Goal: Task Accomplishment & Management: Use online tool/utility

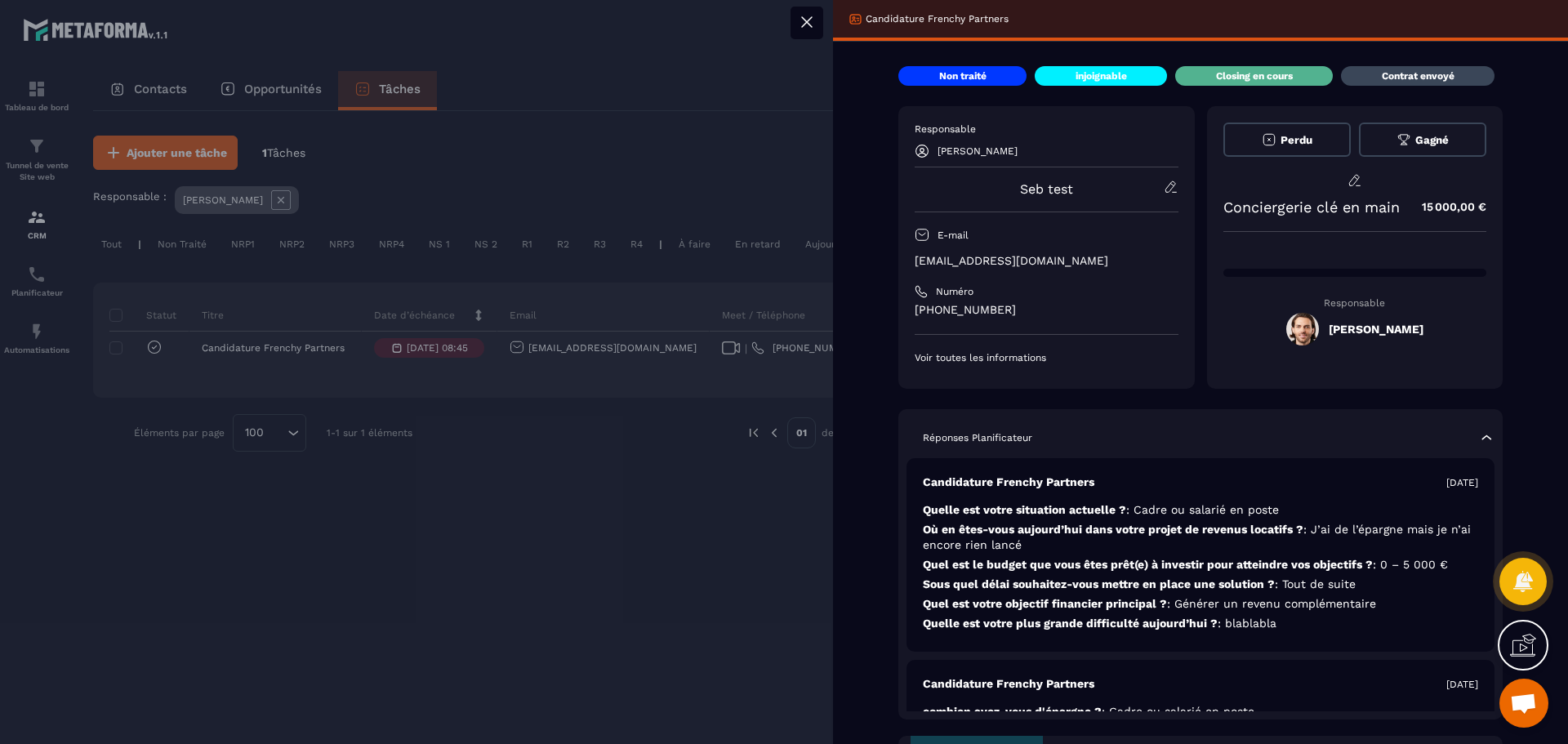
click at [1397, 144] on icon at bounding box center [1404, 140] width 15 height 15
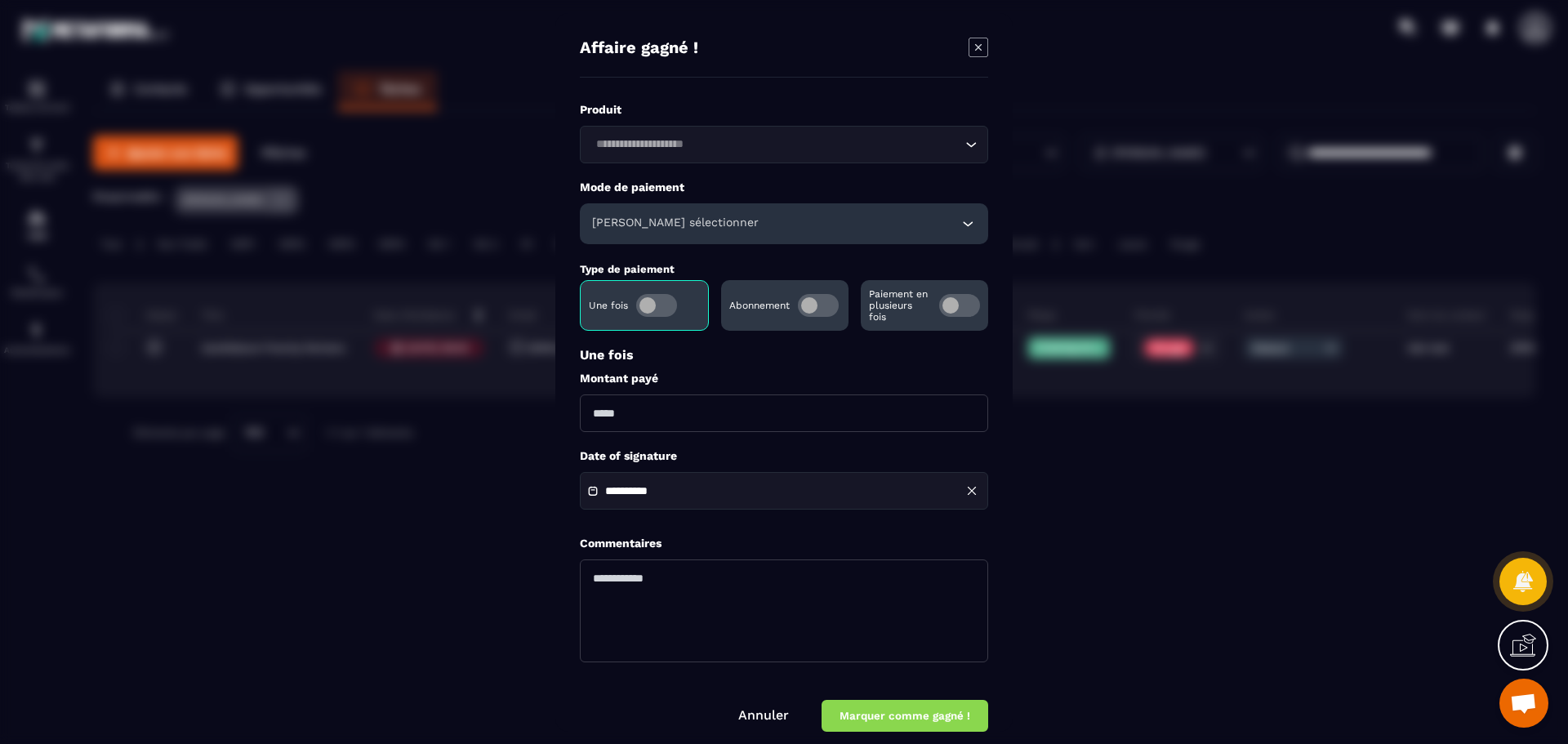
click at [719, 221] on div "[PERSON_NAME] sélectionner" at bounding box center [784, 224] width 408 height 41
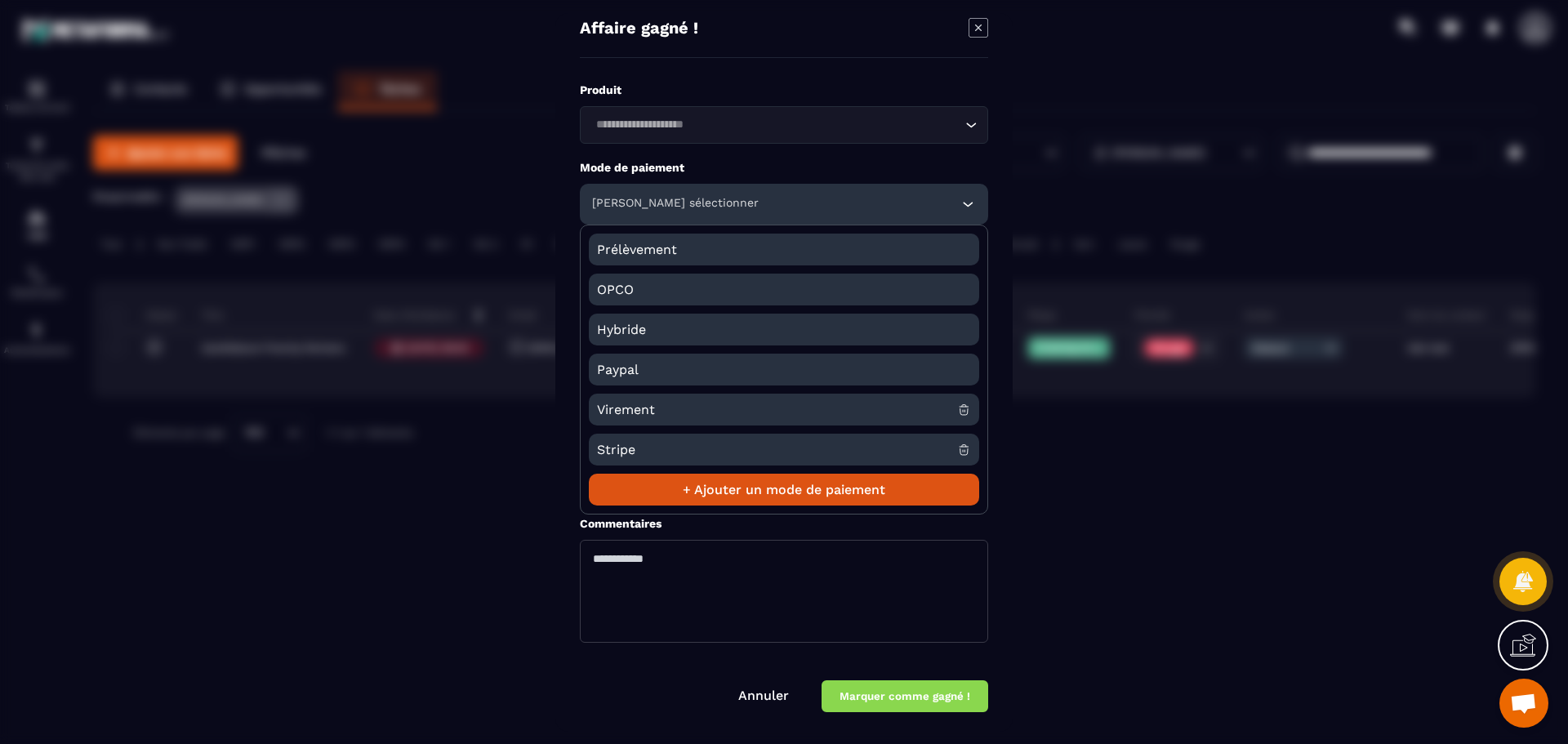
scroll to position [25, 0]
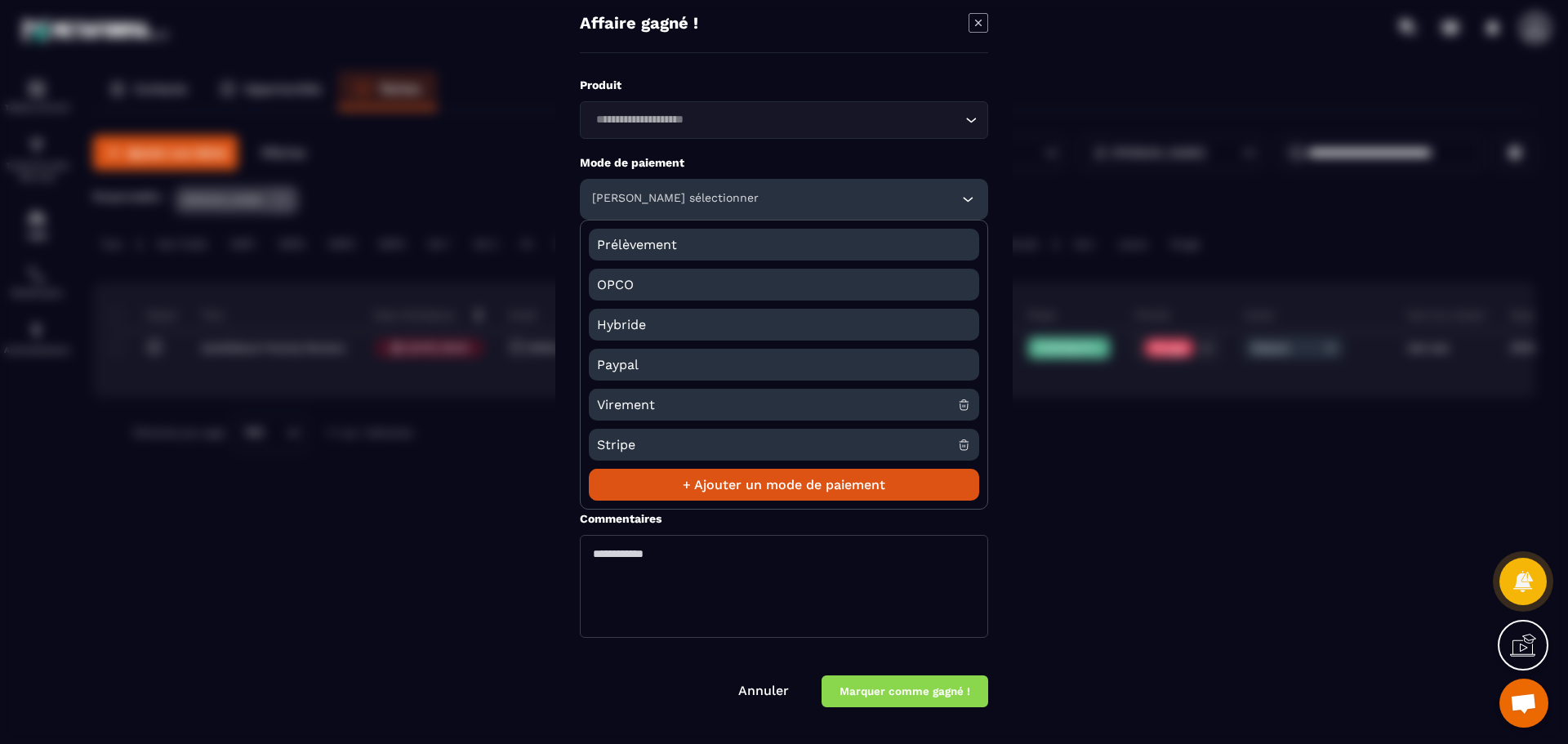
click at [699, 407] on span "Virement" at bounding box center [777, 404] width 360 height 32
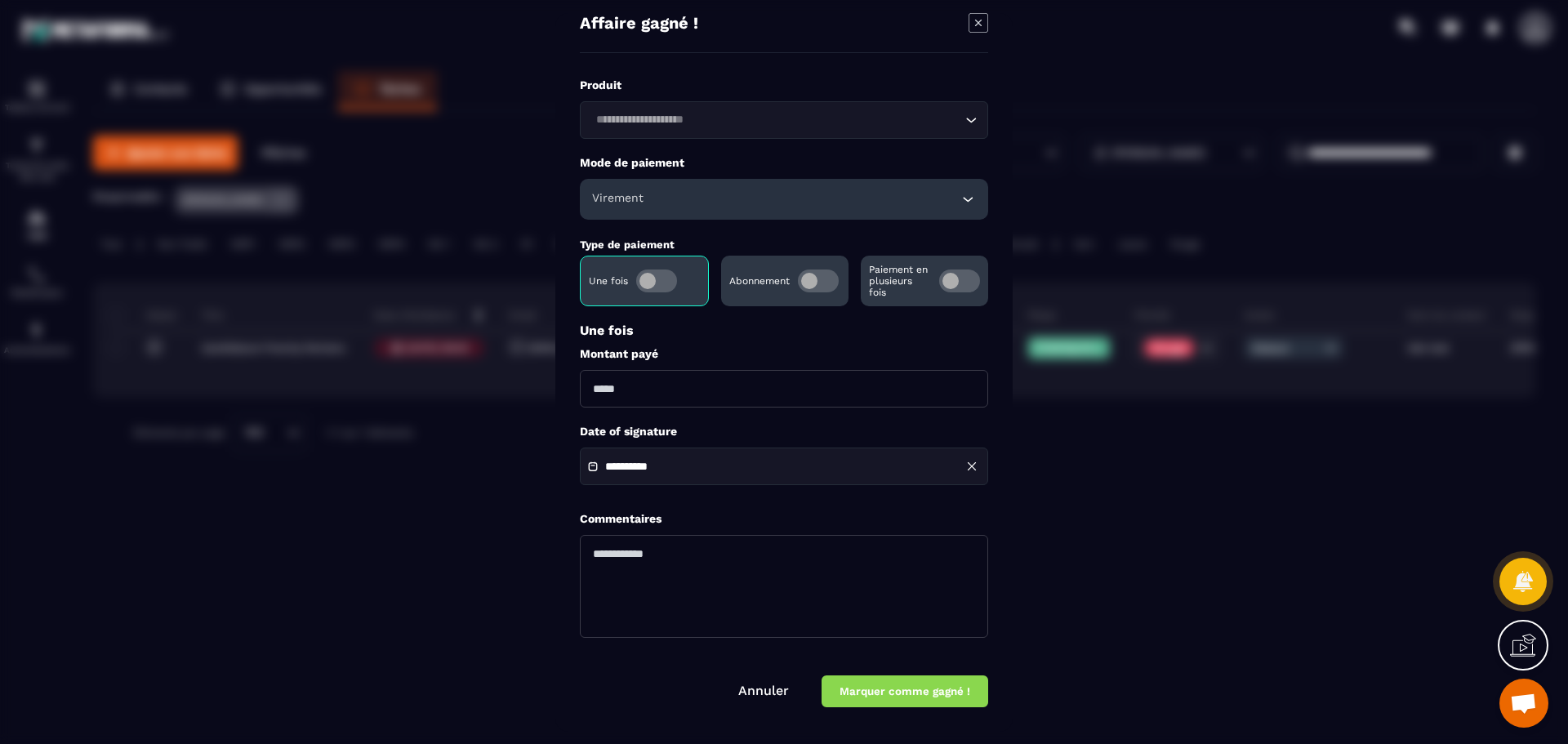
click at [931, 277] on div "Paiement en plusieurs fois" at bounding box center [924, 281] width 127 height 51
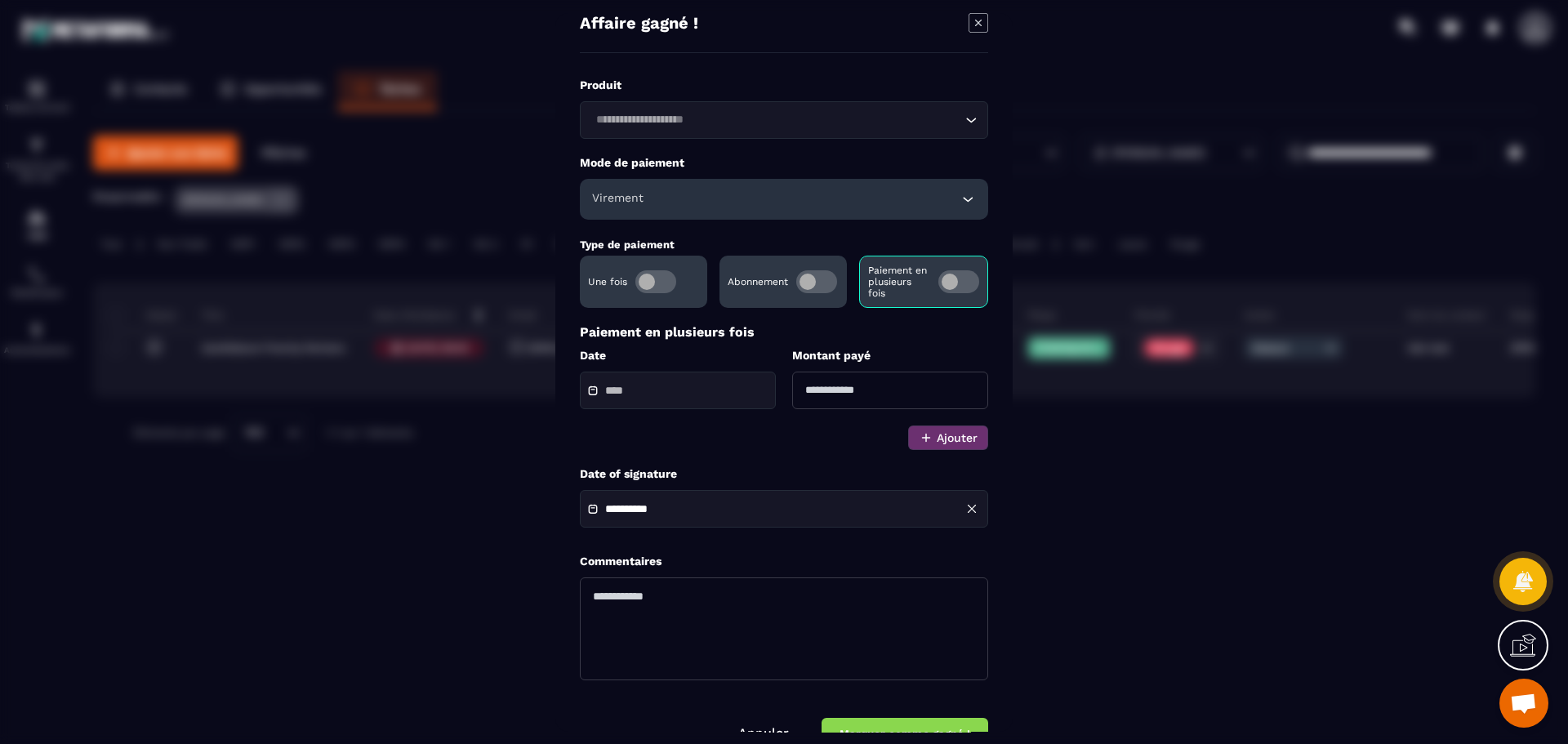
scroll to position [67, 0]
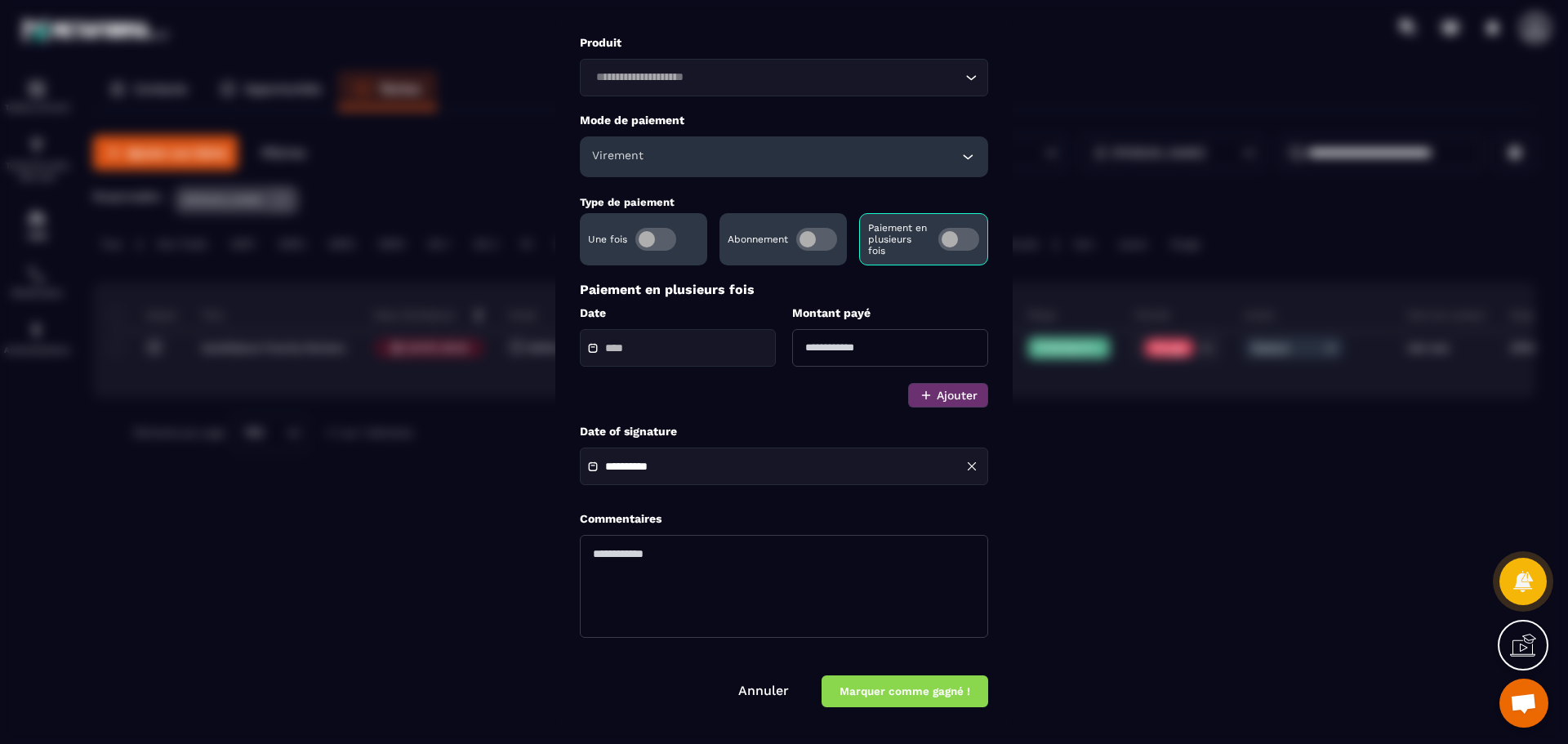
click at [739, 461] on div "**********" at bounding box center [784, 466] width 408 height 38
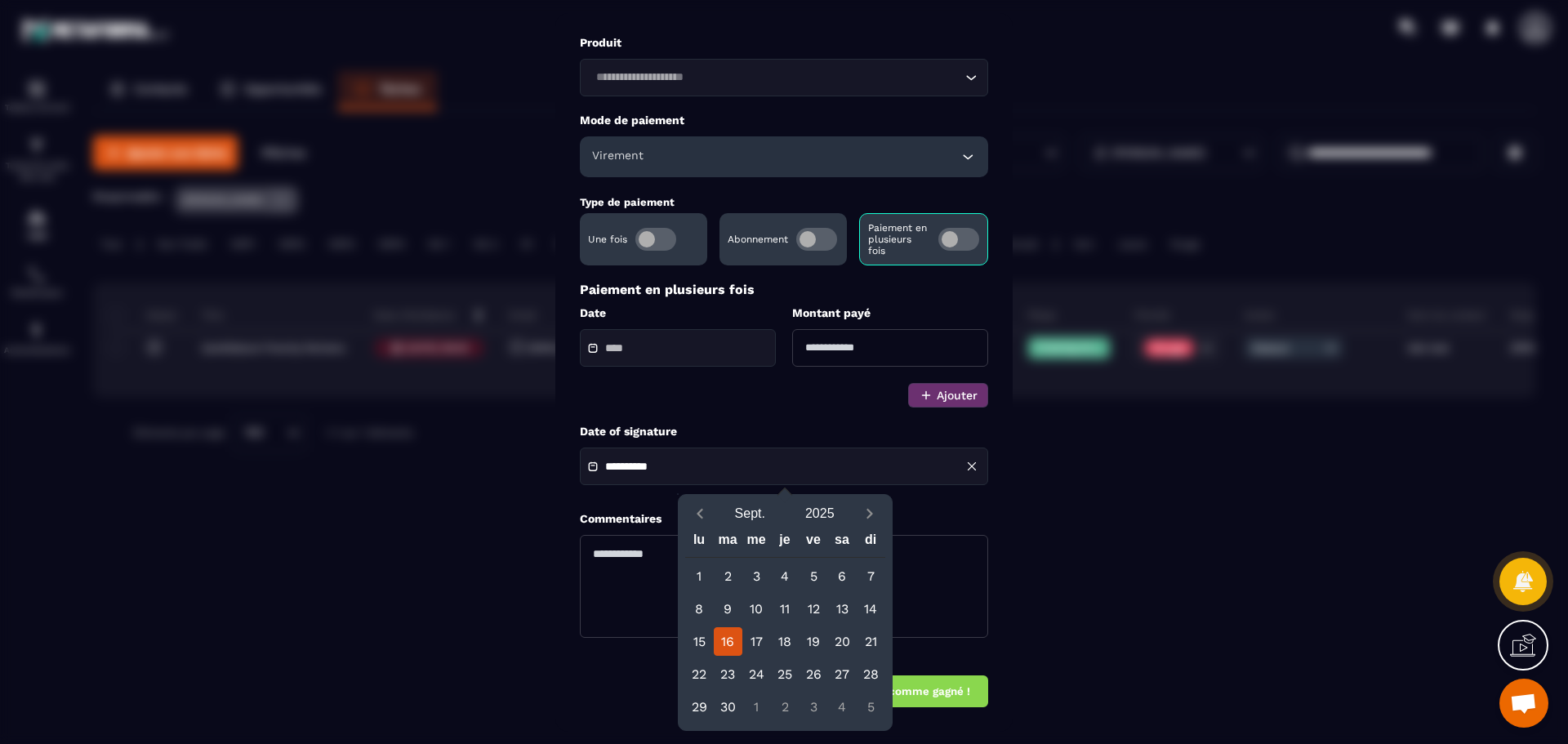
click at [738, 402] on div "Paiement en plusieurs fois Date Montant payé Ajouter" at bounding box center [784, 344] width 408 height 126
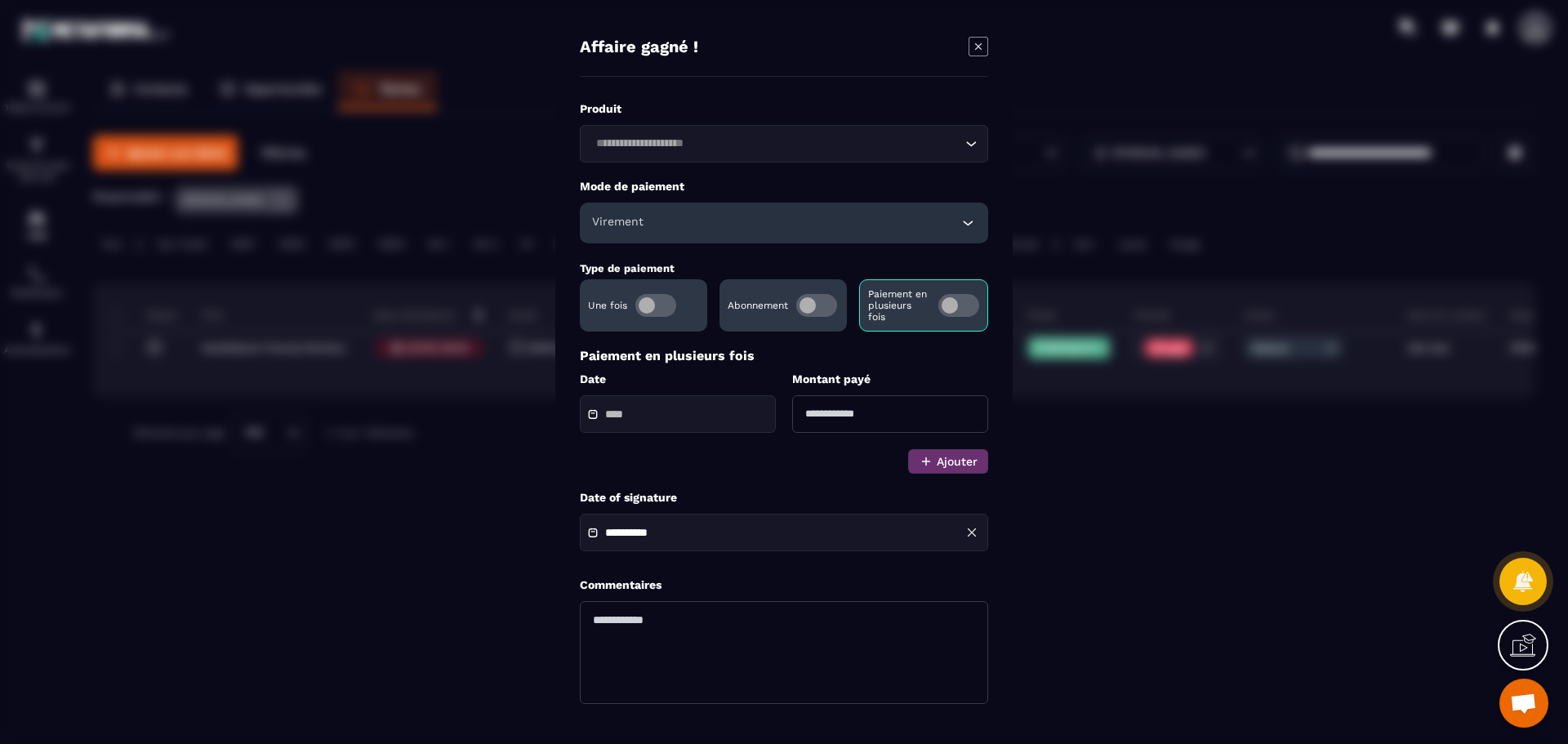
scroll to position [0, 0]
click at [976, 53] on icon "Modal window" at bounding box center [978, 48] width 20 height 20
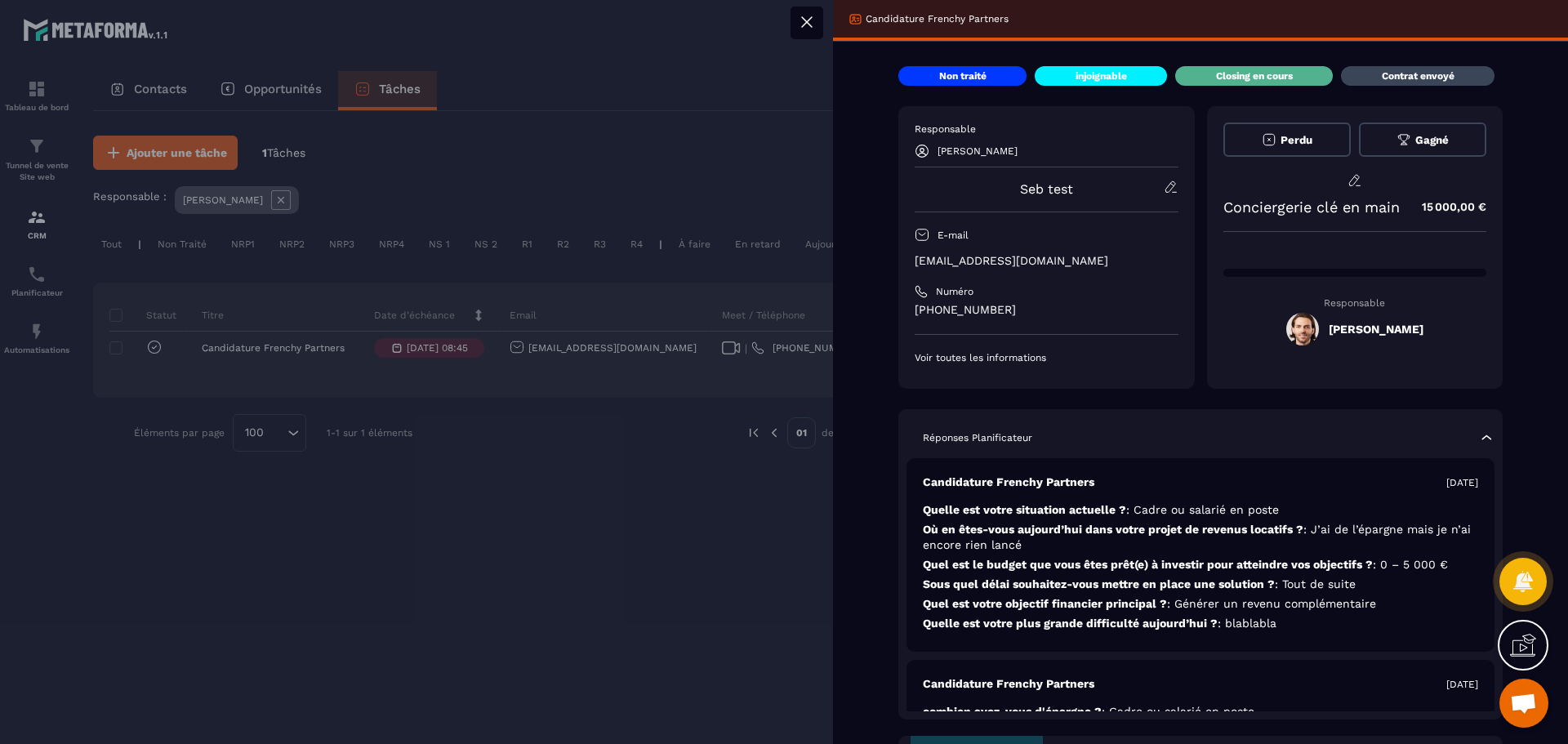
click at [805, 25] on icon at bounding box center [807, 22] width 20 height 20
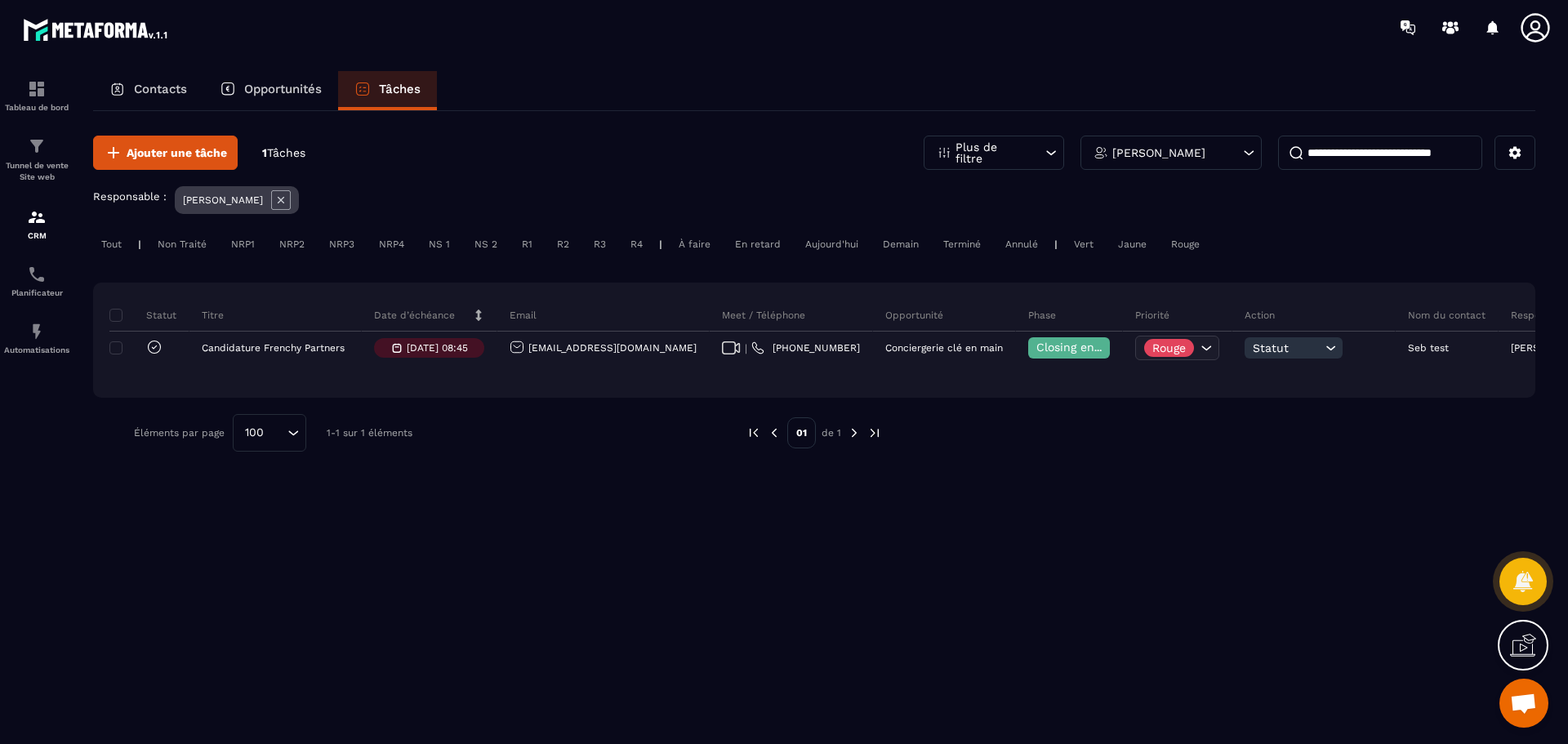
click at [903, 525] on div "Ajouter une tâche 1 Tâches Plus de filtre [PERSON_NAME] Responsable : [PERSON_N…" at bounding box center [814, 426] width 1442 height 631
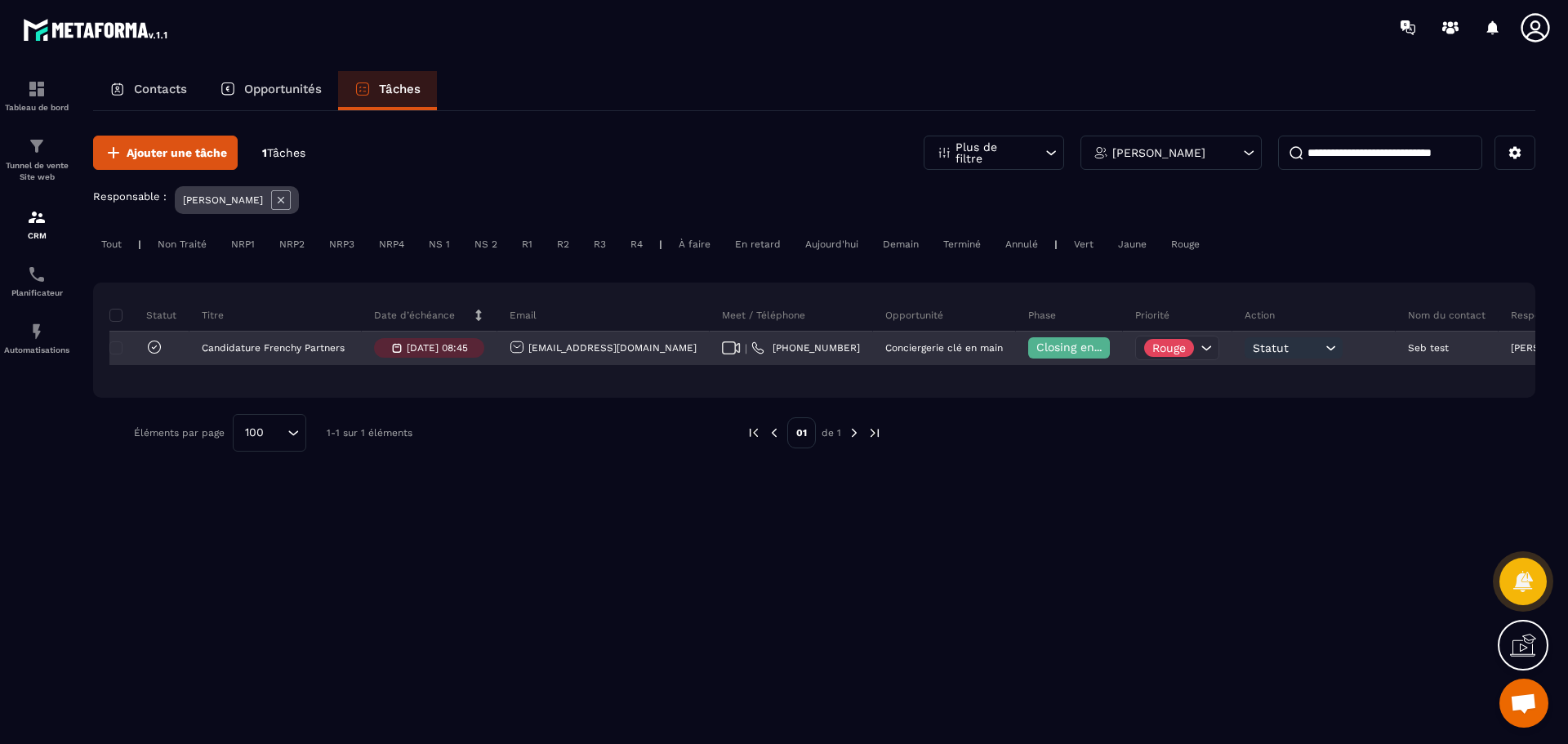
click at [1253, 343] on span "Statut" at bounding box center [1287, 348] width 69 height 13
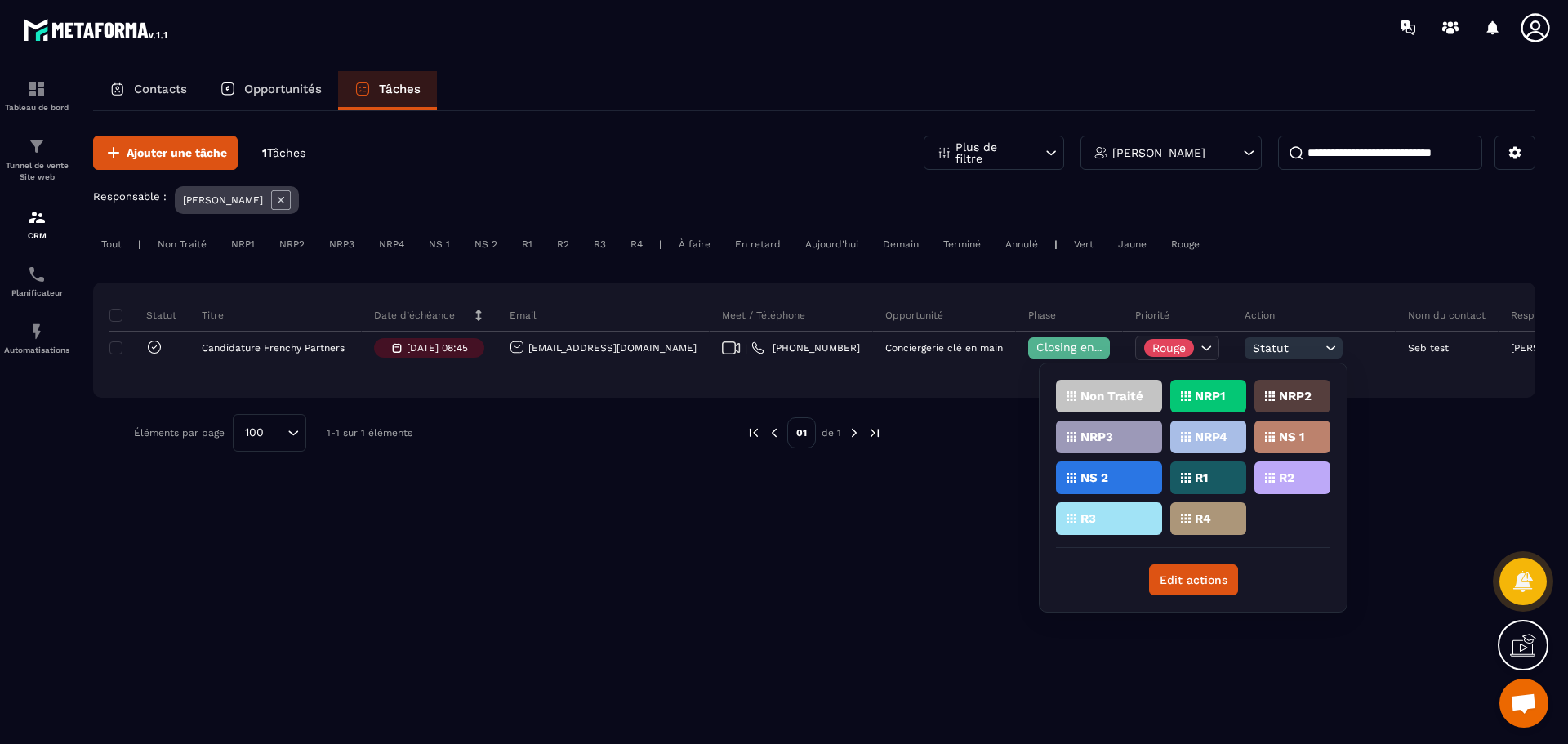
click at [937, 517] on div "Ajouter une tâche 1 Tâches Plus de filtre [PERSON_NAME] Responsable : [PERSON_N…" at bounding box center [814, 426] width 1442 height 631
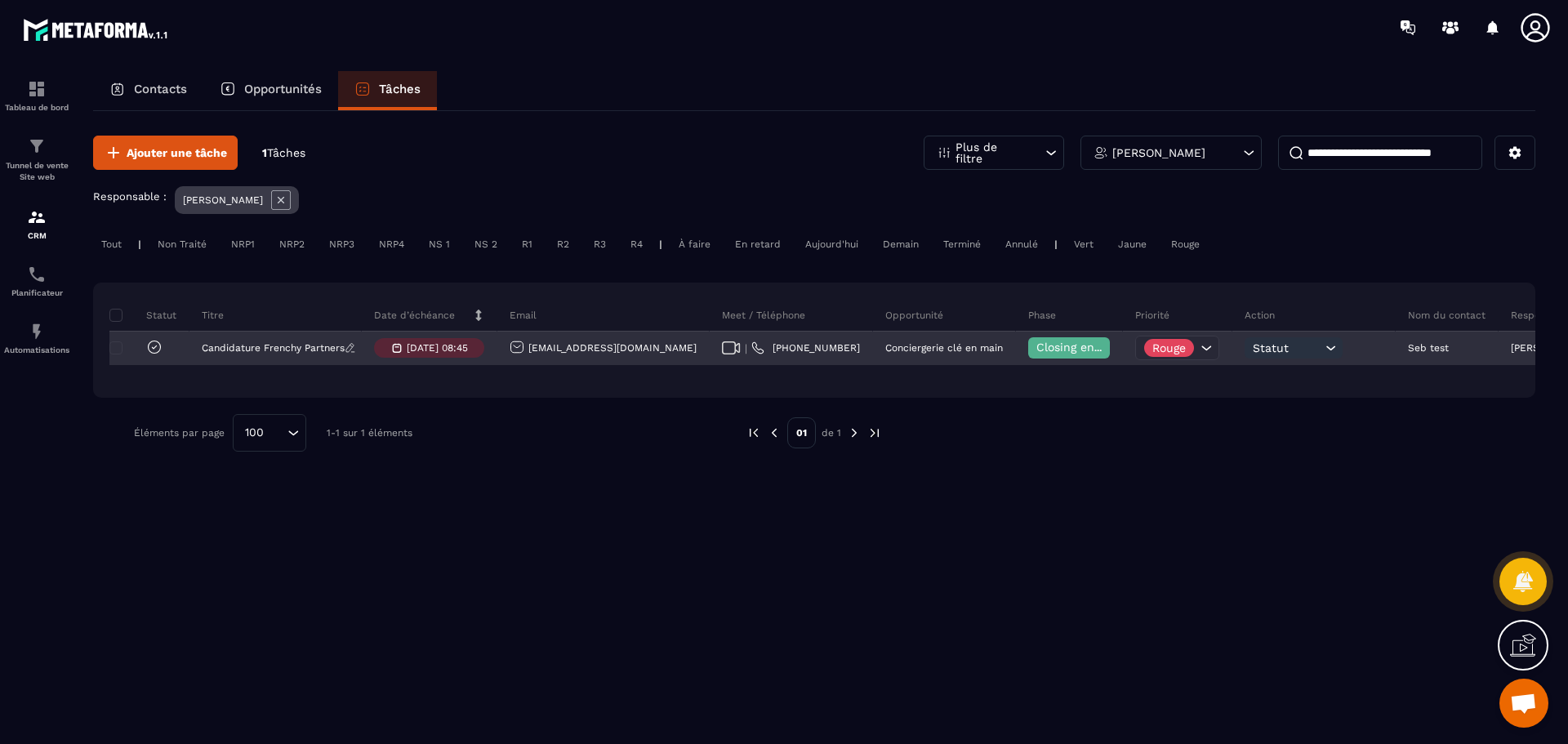
click at [283, 345] on p "Candidature Frenchy Partners" at bounding box center [274, 348] width 143 height 11
click at [269, 347] on p "Candidature Frenchy Partners" at bounding box center [274, 348] width 143 height 11
